Goal: Transaction & Acquisition: Purchase product/service

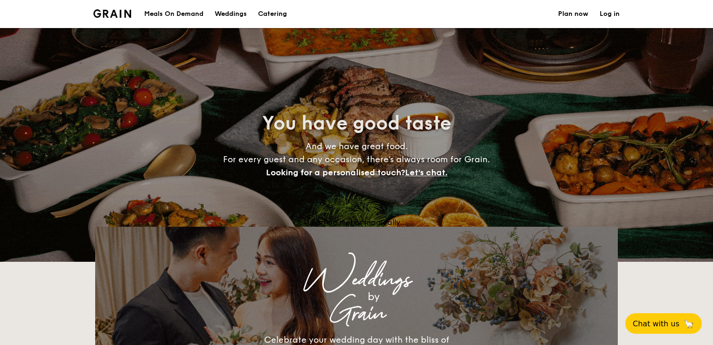
select select
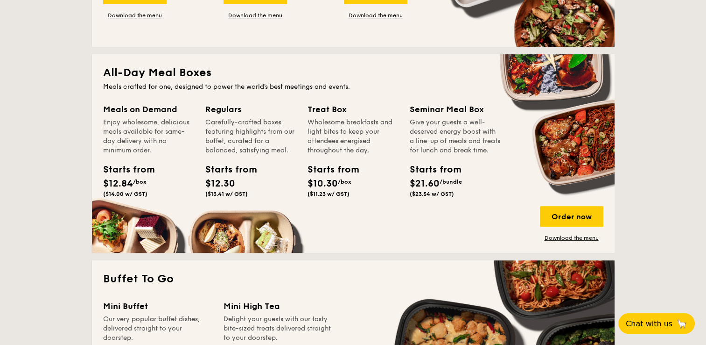
scroll to position [420, 0]
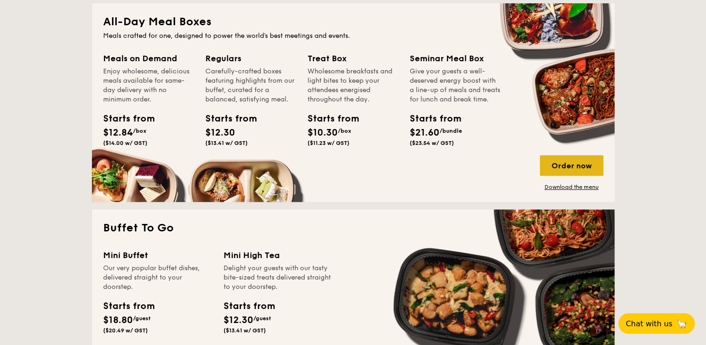
click at [562, 167] on div "Order now" at bounding box center [571, 165] width 63 height 21
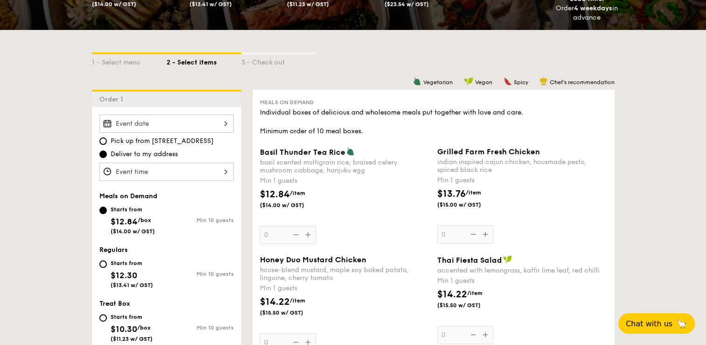
scroll to position [187, 0]
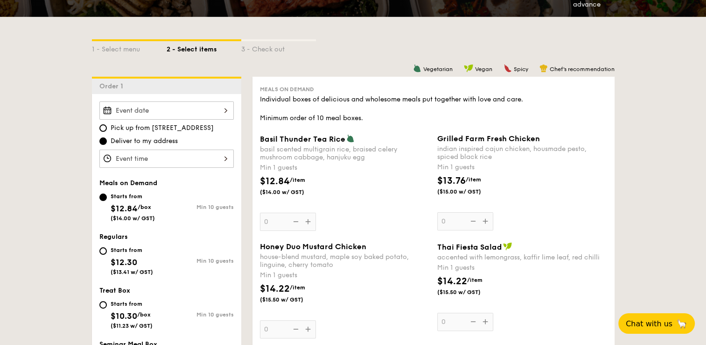
select select
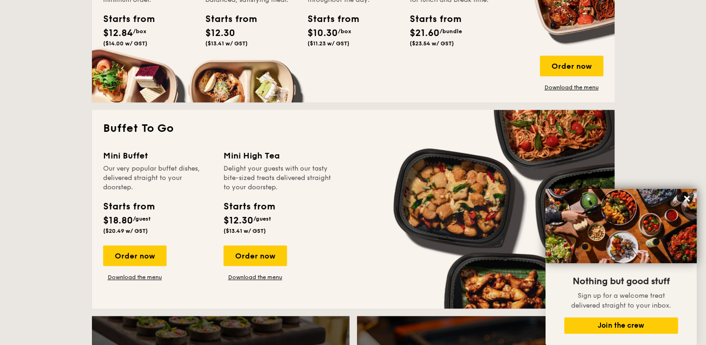
scroll to position [487, 0]
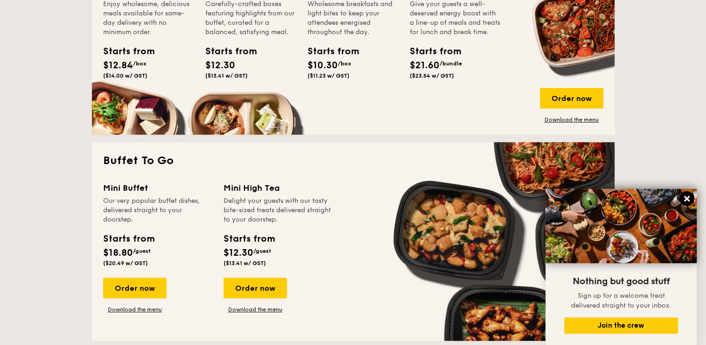
click at [687, 197] on icon at bounding box center [687, 198] width 8 height 8
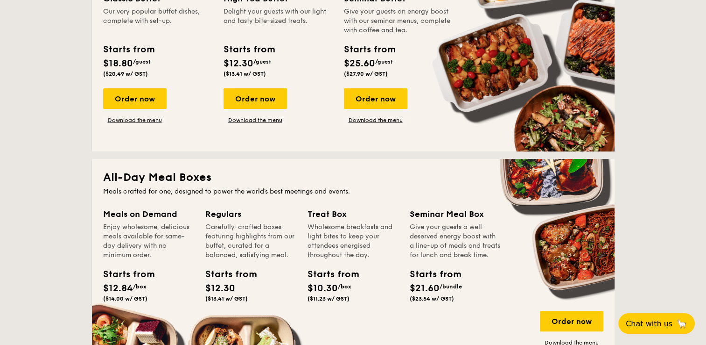
scroll to position [254, 0]
